Goal: Task Accomplishment & Management: Manage account settings

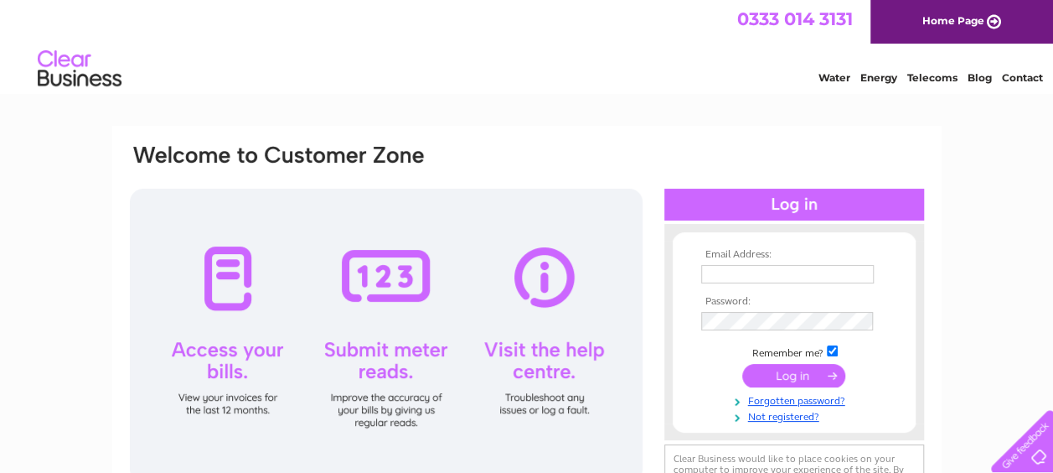
type input "laurencebrunton@yahoo.co.uk"
click at [789, 369] on input "submit" at bounding box center [793, 375] width 103 height 23
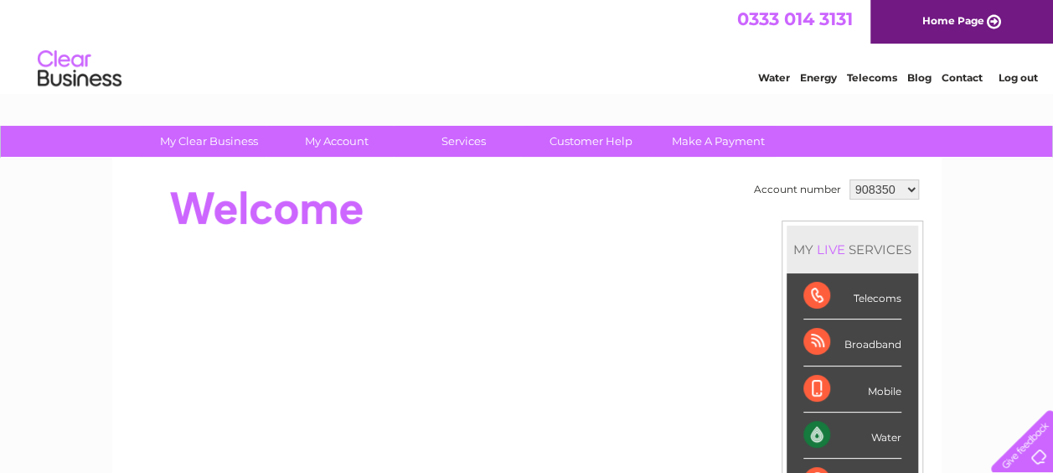
click at [912, 189] on select "908350 1105490" at bounding box center [885, 189] width 70 height 20
select select "1105490"
click at [850, 179] on select "908350 1105490" at bounding box center [885, 189] width 70 height 20
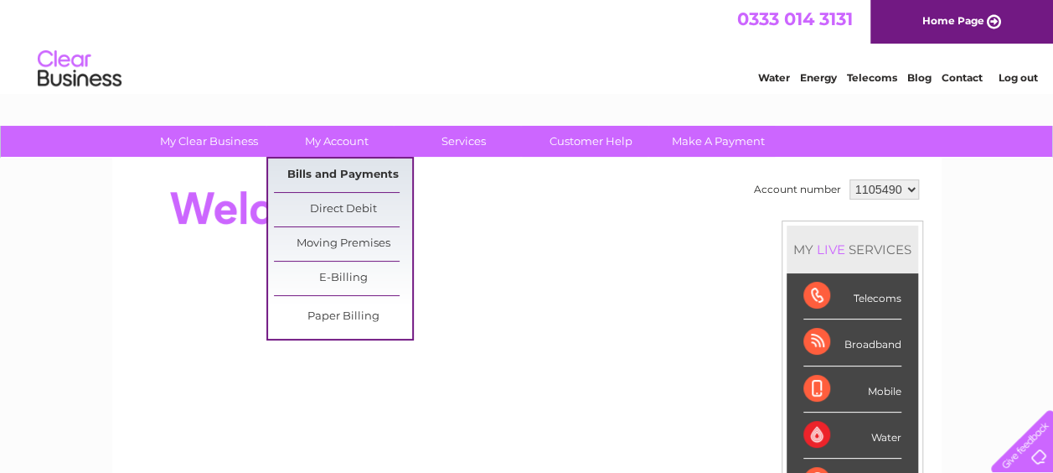
click at [313, 190] on link "Bills and Payments" at bounding box center [343, 175] width 138 height 34
click at [316, 171] on link "Bills and Payments" at bounding box center [343, 175] width 138 height 34
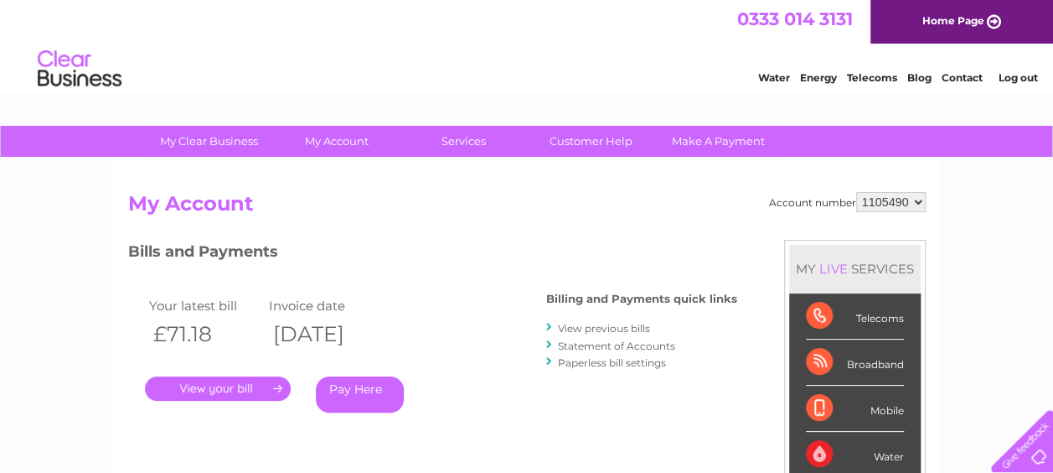
click at [214, 383] on link "." at bounding box center [218, 388] width 146 height 24
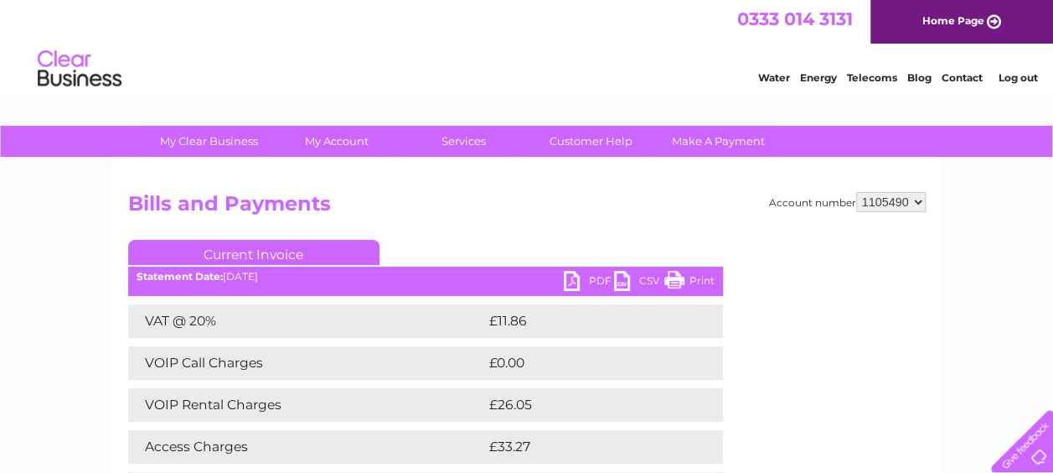
click at [591, 276] on link "PDF" at bounding box center [589, 283] width 50 height 24
click at [1011, 73] on link "Log out" at bounding box center [1017, 77] width 39 height 13
